Goal: Task Accomplishment & Management: Manage account settings

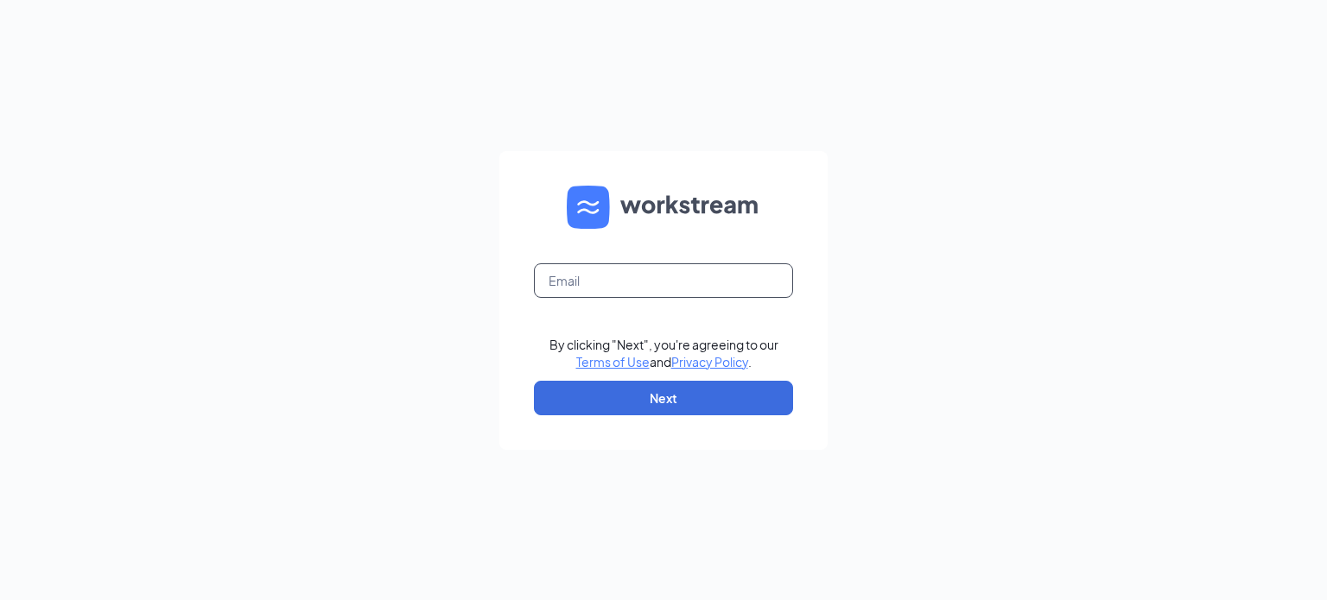
click at [692, 287] on input "text" at bounding box center [663, 281] width 259 height 35
type input "[EMAIL_ADDRESS][DOMAIN_NAME]"
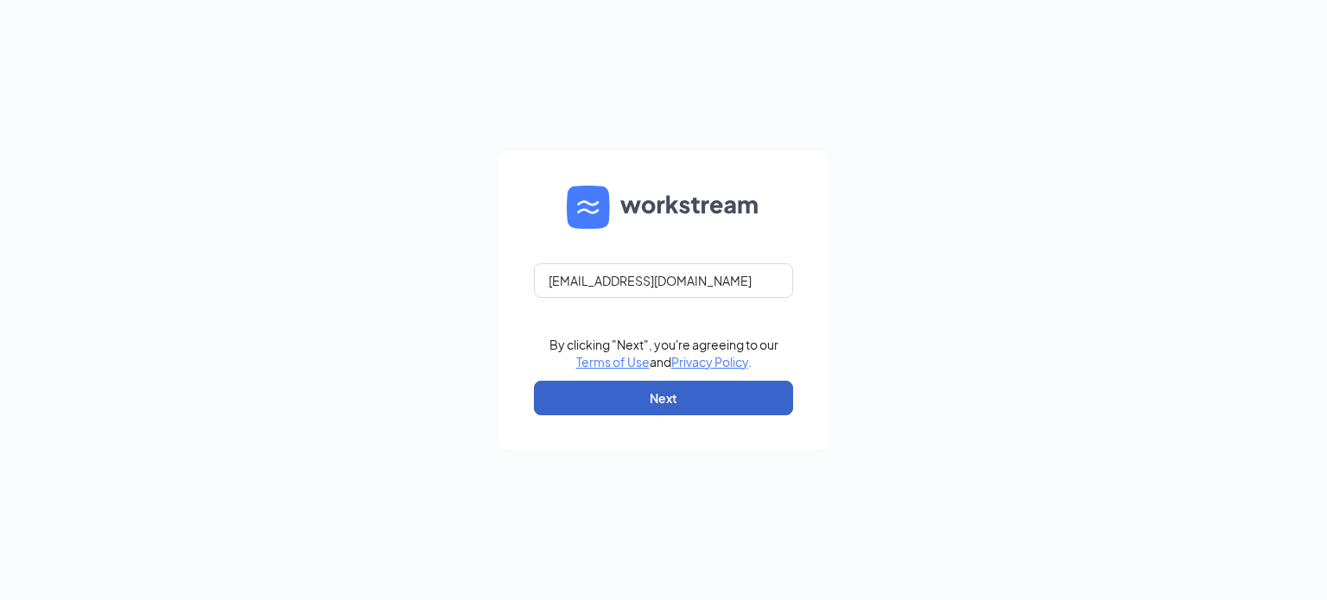
click at [684, 397] on button "Next" at bounding box center [663, 398] width 259 height 35
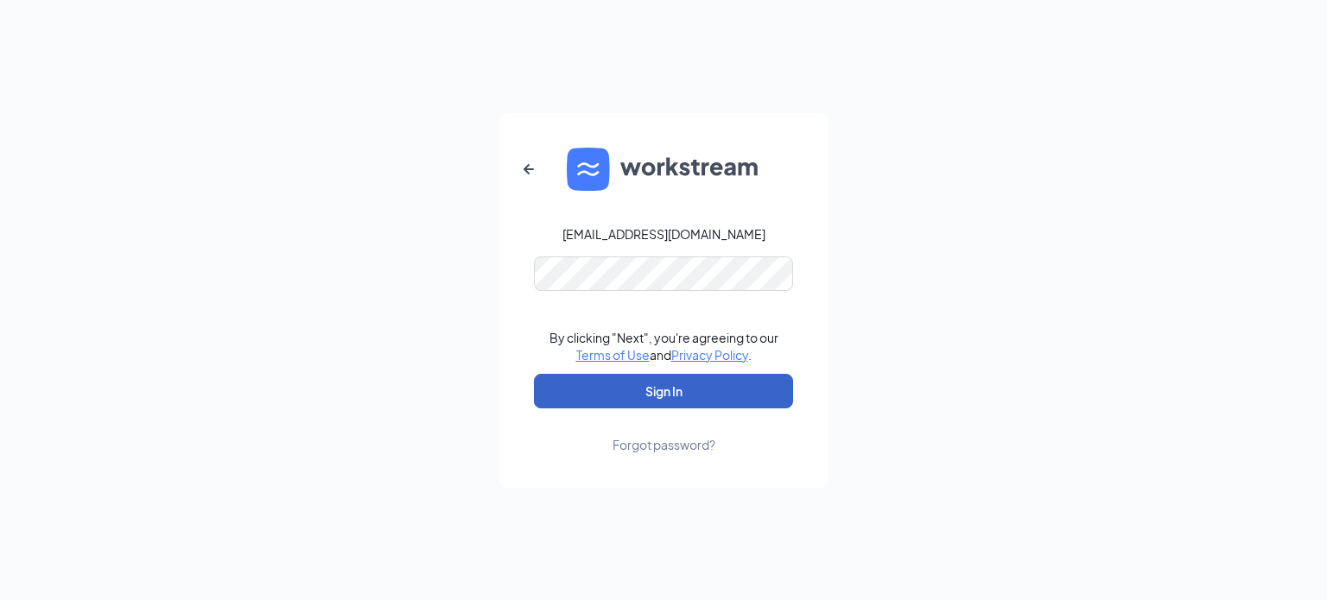
click at [574, 402] on button "Sign In" at bounding box center [663, 391] width 259 height 35
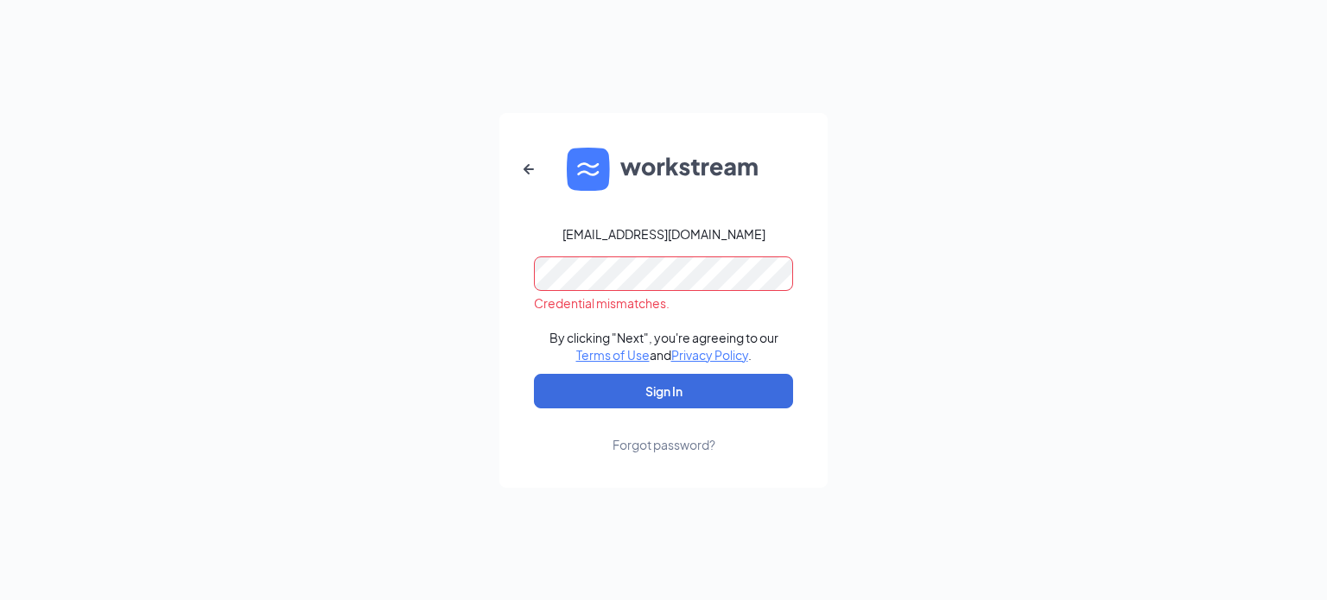
click at [692, 447] on div "Forgot password?" at bounding box center [664, 444] width 103 height 17
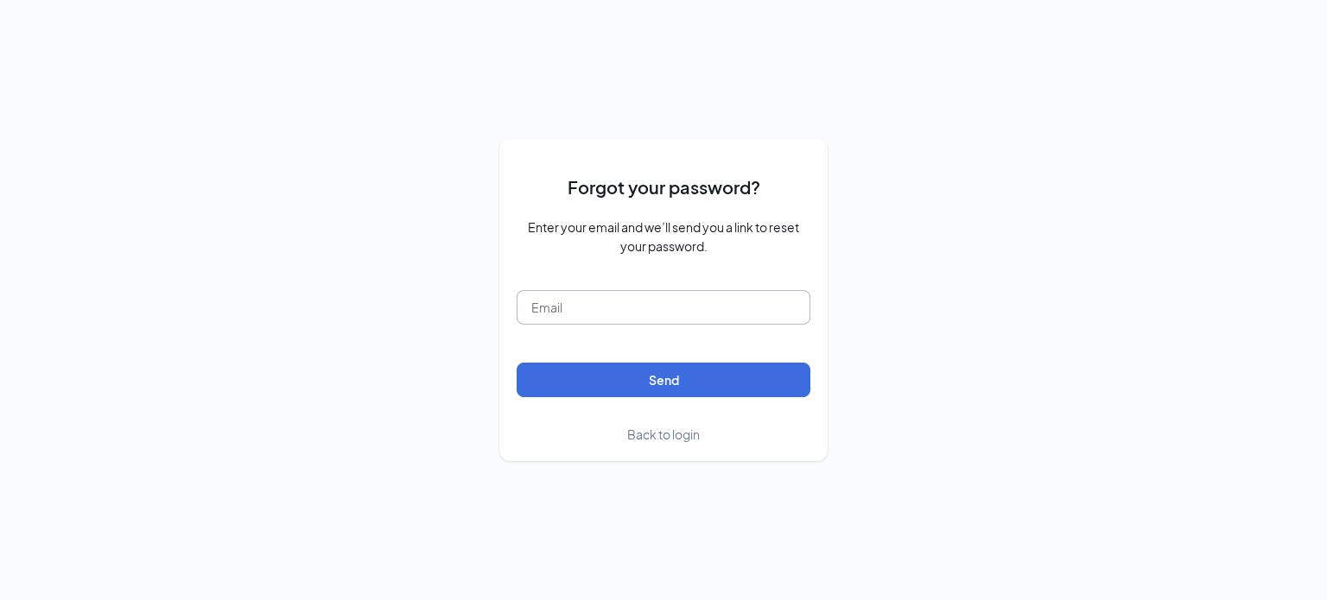
click at [693, 314] on input "text" at bounding box center [664, 307] width 294 height 35
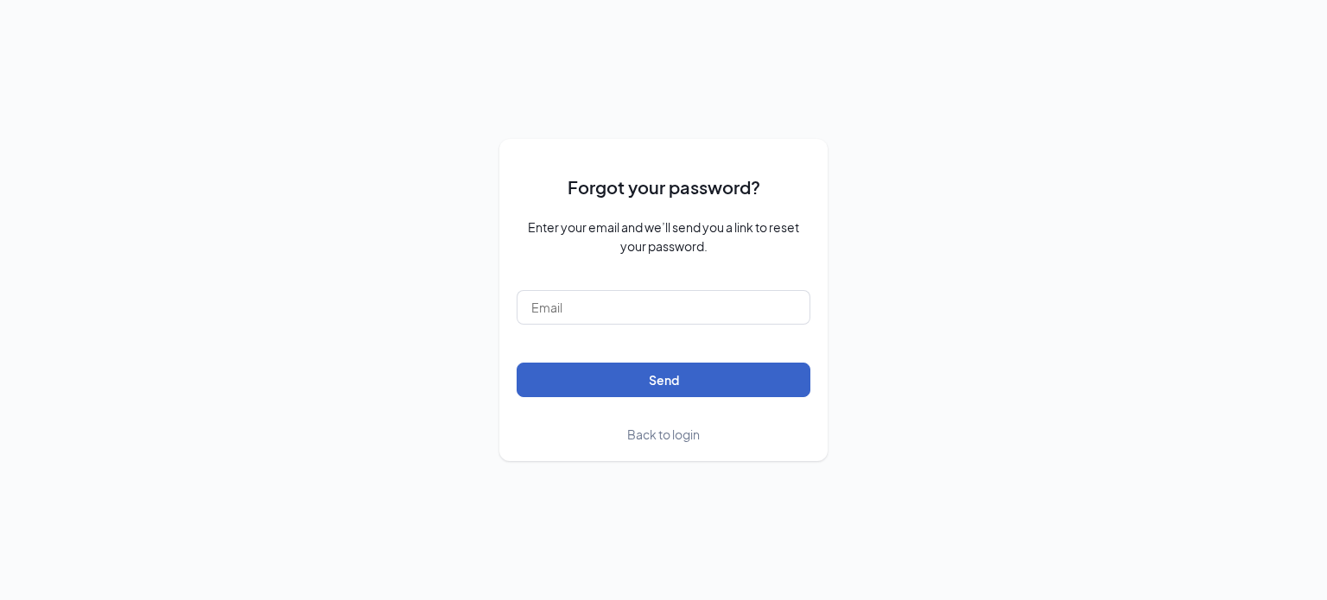
click at [537, 386] on button "Send" at bounding box center [664, 380] width 294 height 35
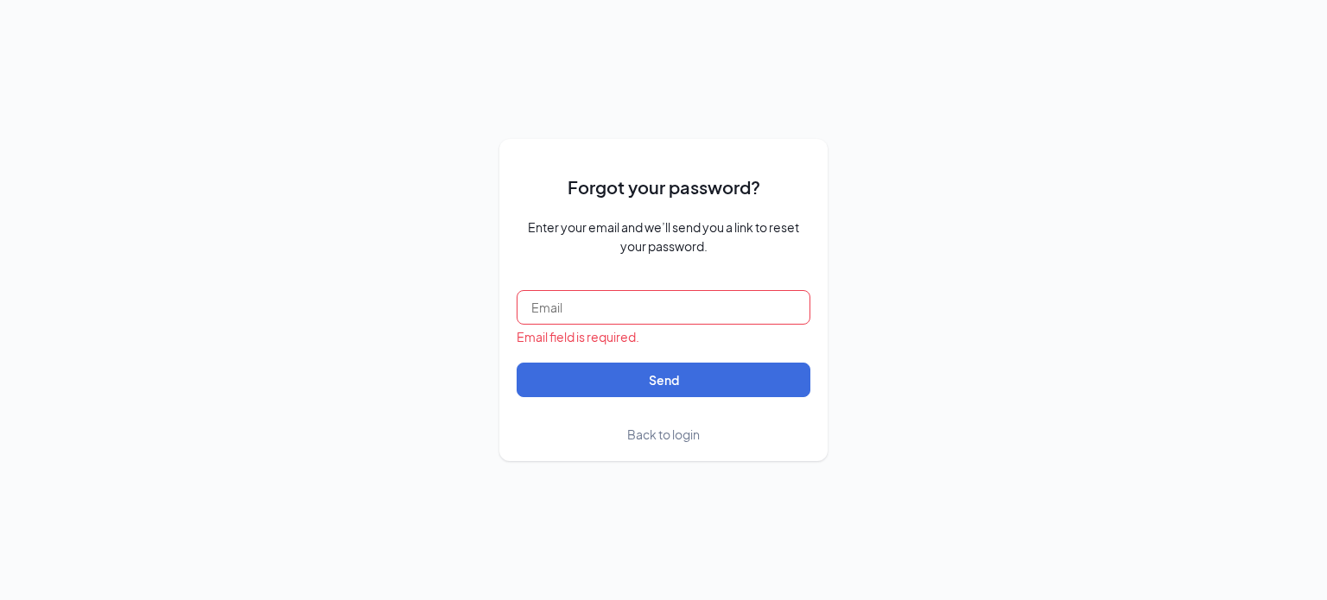
click at [657, 307] on input "text" at bounding box center [664, 307] width 294 height 35
type input "[EMAIL_ADDRESS][DOMAIN_NAME]"
click at [517, 363] on button "Send" at bounding box center [664, 380] width 294 height 35
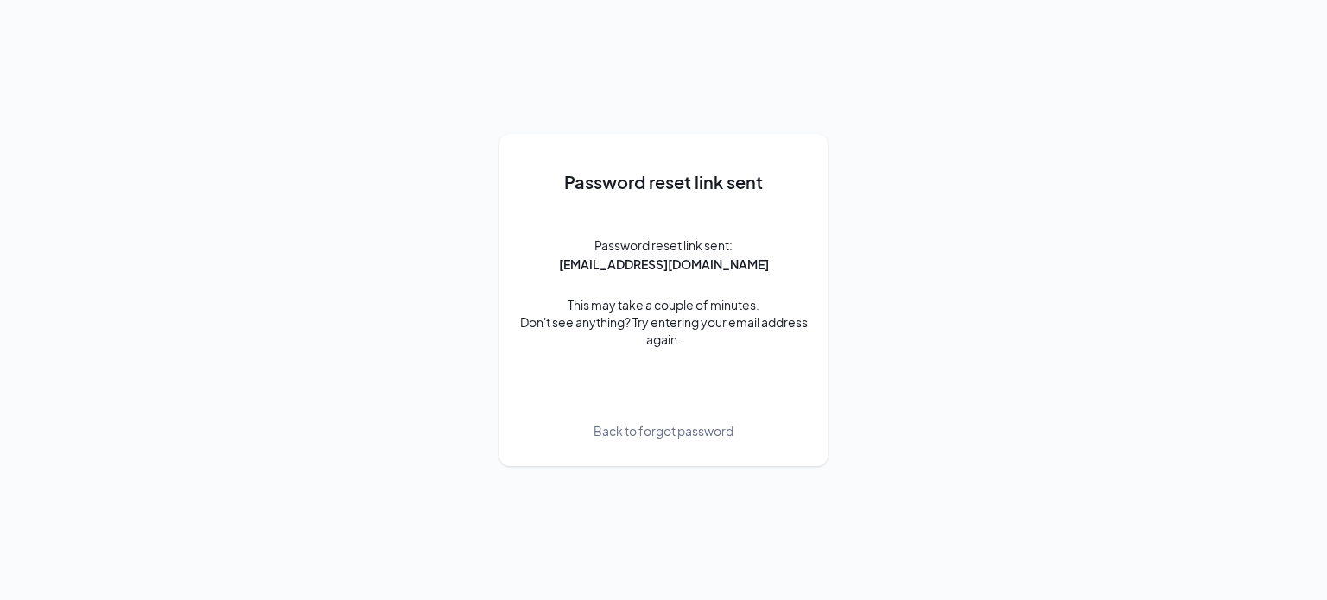
click at [708, 425] on span "Back to forgot password" at bounding box center [664, 431] width 140 height 19
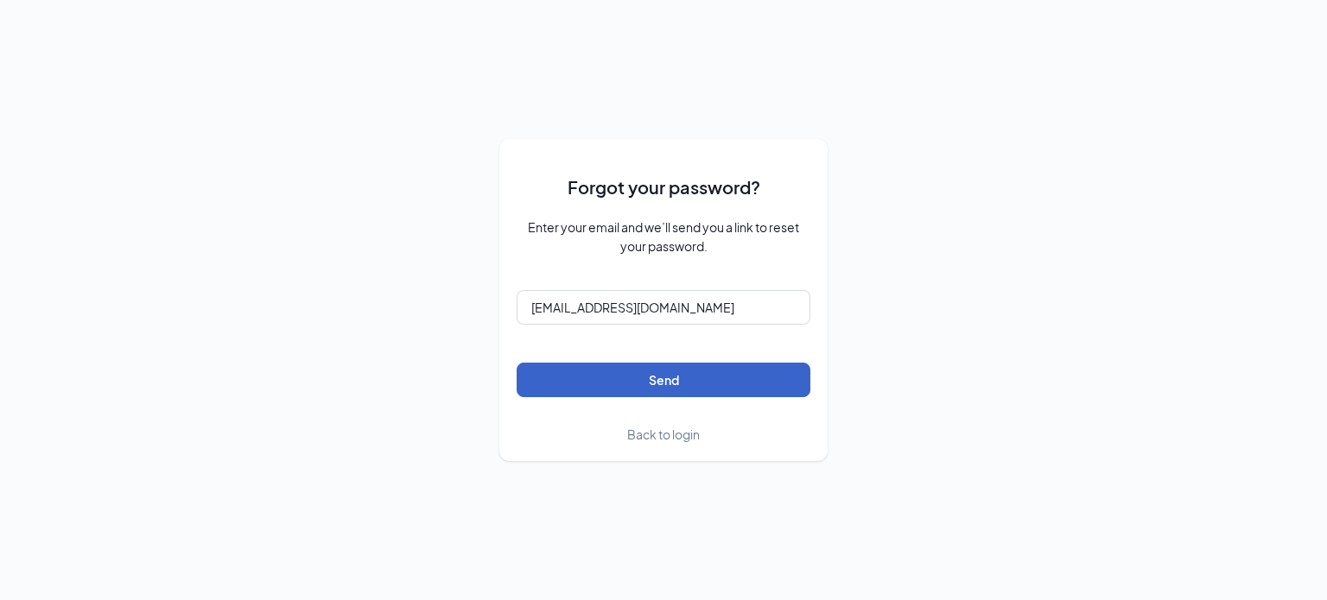
click at [657, 382] on button "Send" at bounding box center [664, 380] width 294 height 35
